Goal: Task Accomplishment & Management: Use online tool/utility

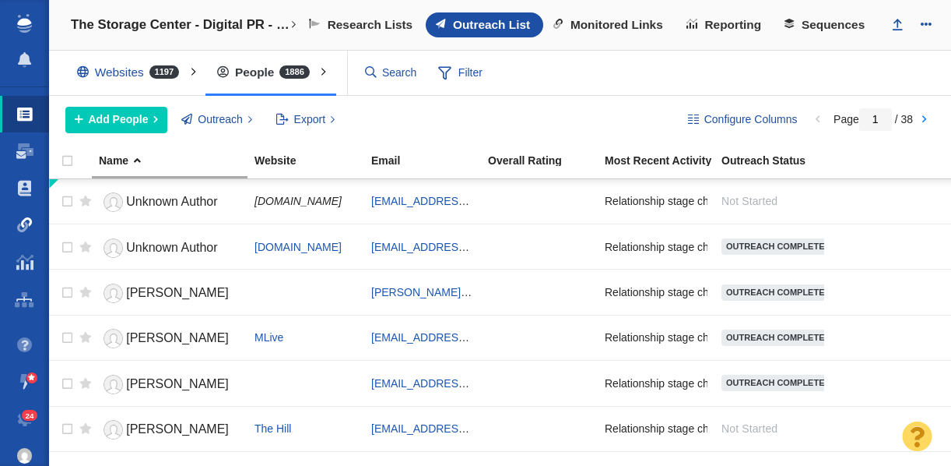
click at [23, 223] on span at bounding box center [25, 225] width 16 height 16
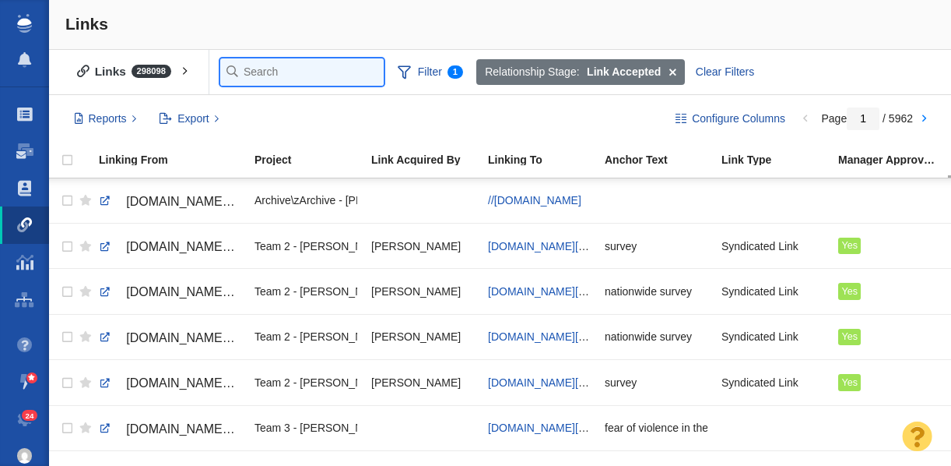
click at [272, 73] on input "text" at bounding box center [301, 71] width 163 height 27
type input "retrosp"
